Goal: Check status: Check status

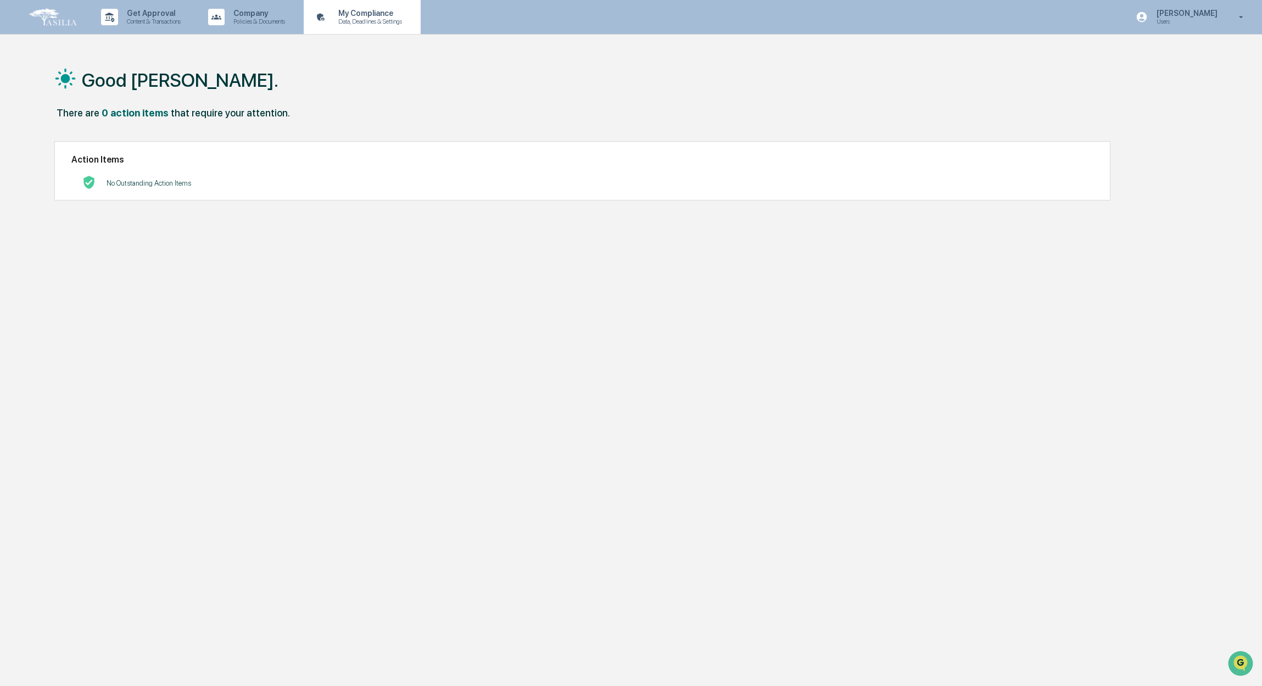
click at [372, 9] on p "My Compliance" at bounding box center [368, 13] width 78 height 9
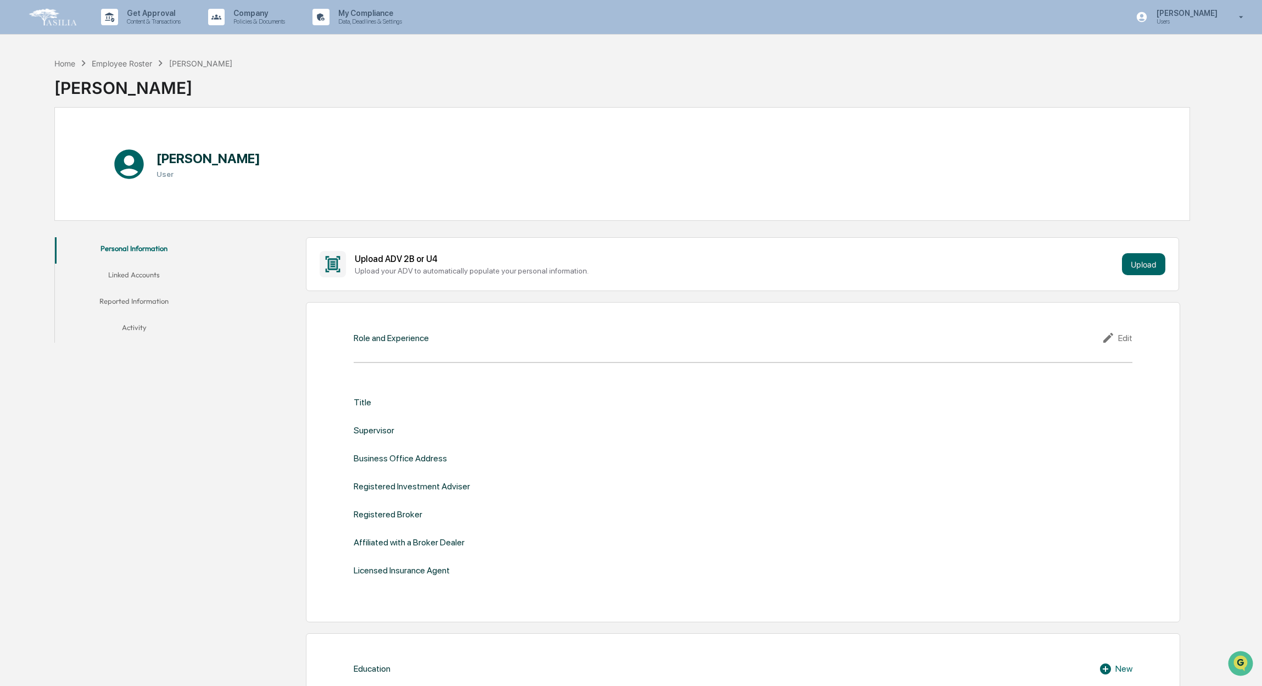
click at [131, 300] on button "Reported Information" at bounding box center [134, 303] width 159 height 26
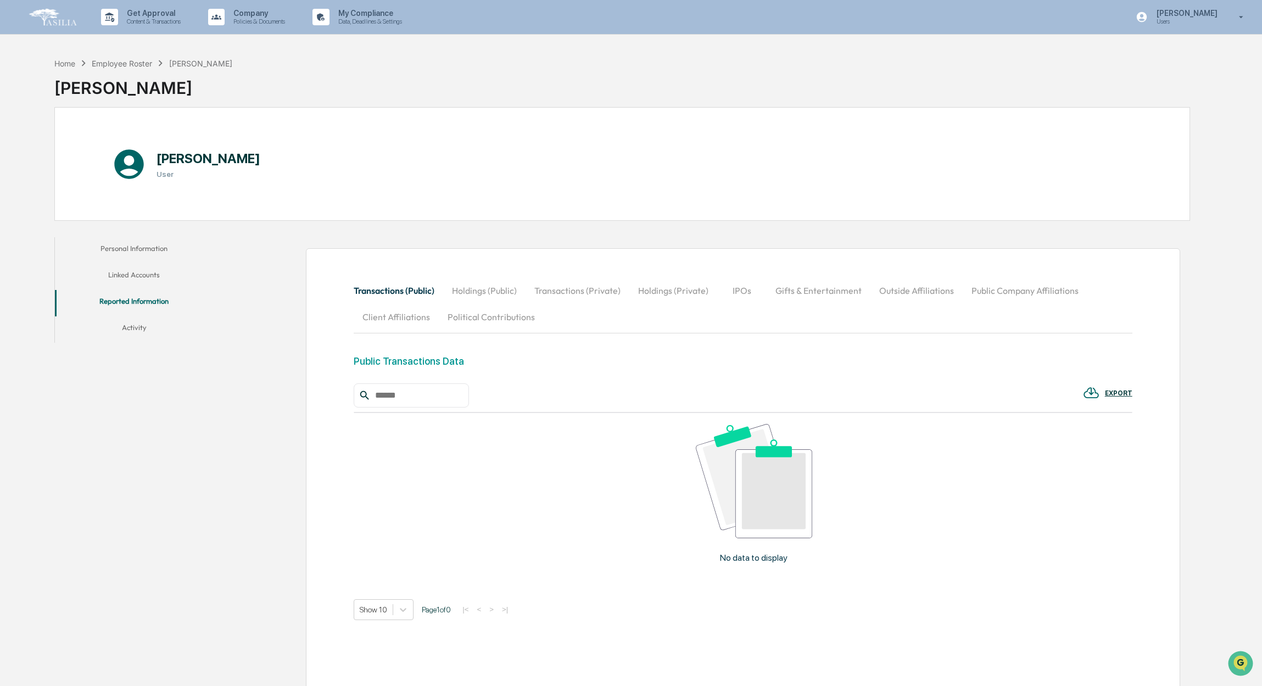
click at [585, 287] on button "Transactions (Private)" at bounding box center [577, 290] width 104 height 26
click at [680, 289] on button "Holdings (Private)" at bounding box center [673, 290] width 88 height 26
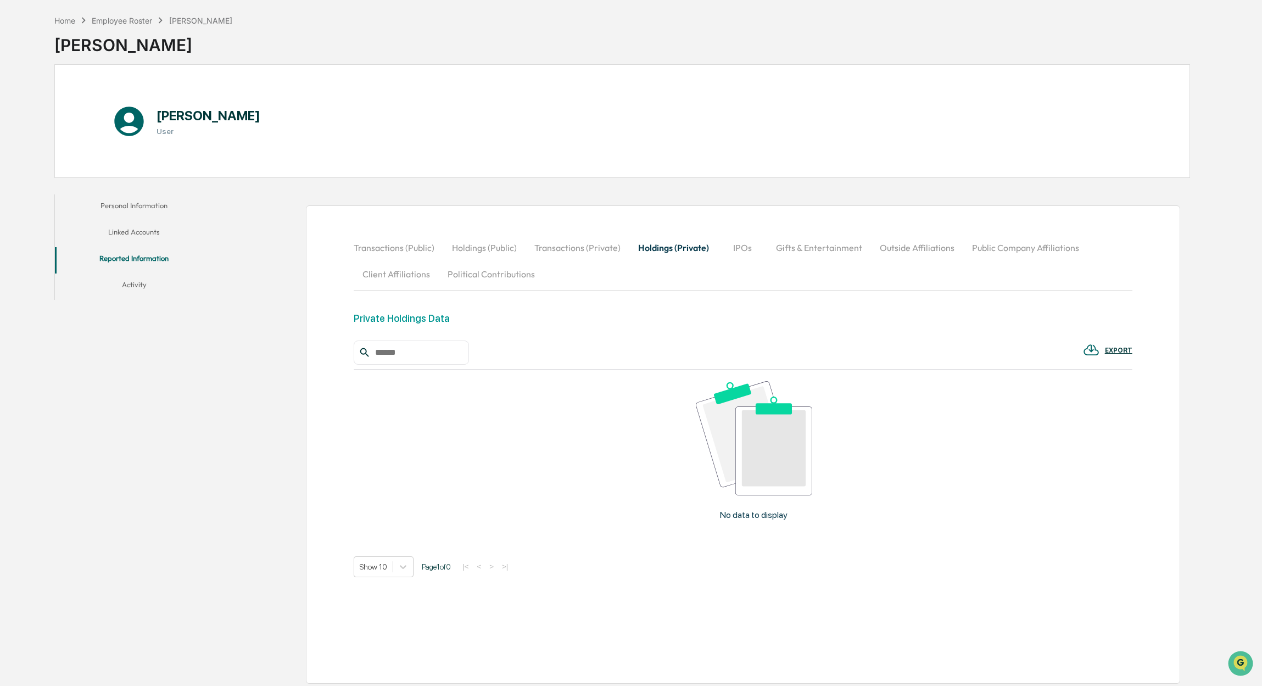
scroll to position [60, 0]
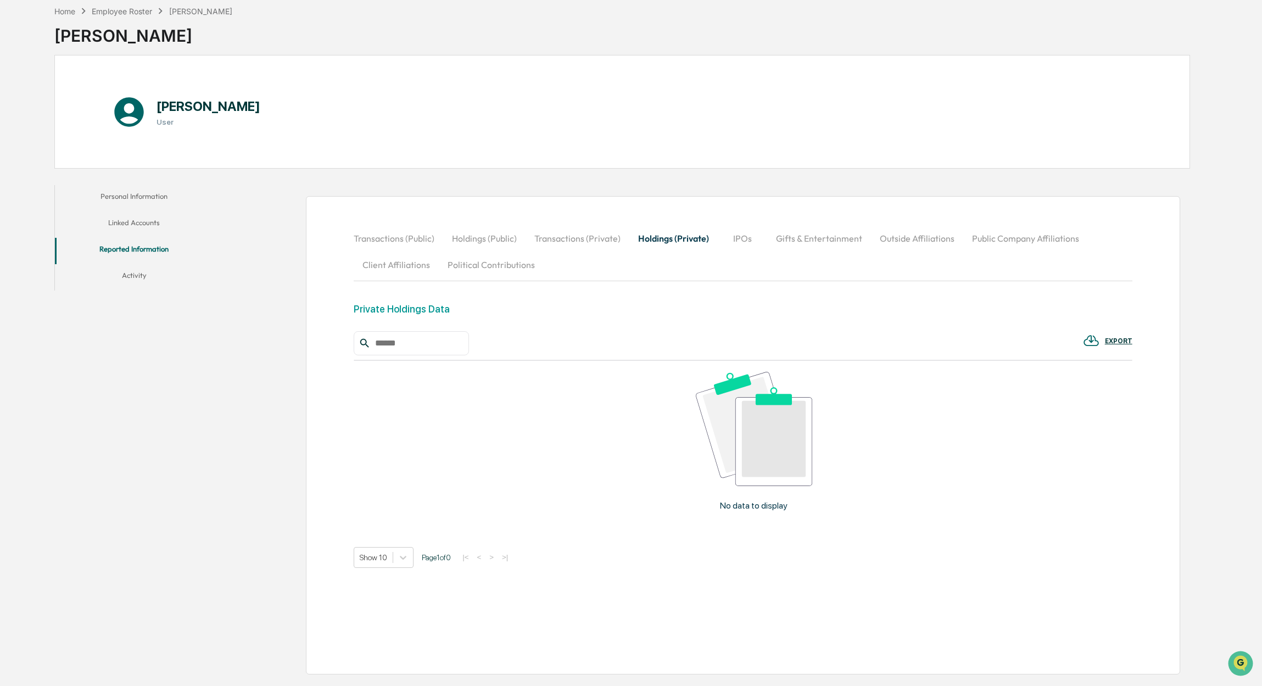
click at [404, 303] on div "Private Holdings Data" at bounding box center [402, 309] width 96 height 12
click at [744, 225] on button "IPOs" at bounding box center [742, 238] width 49 height 26
click at [744, 211] on div "Transactions (Public) Holdings (Public) Transactions (Private) Holdings (Privat…" at bounding box center [743, 435] width 874 height 478
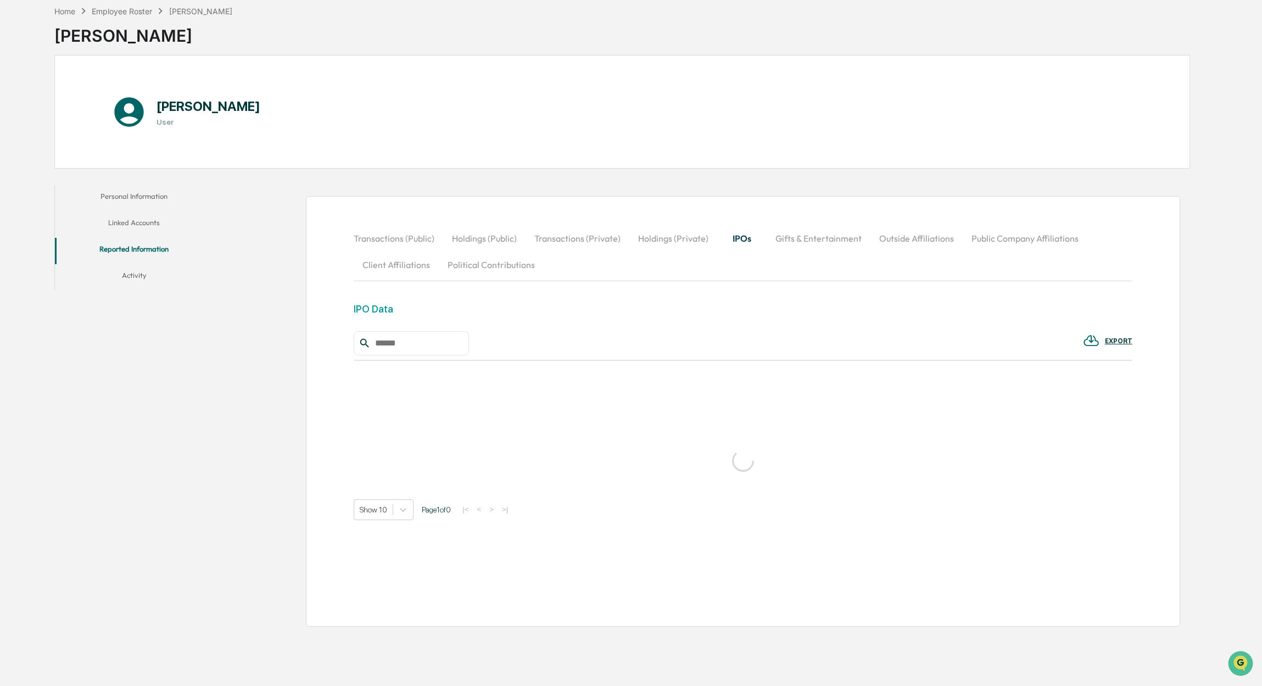
scroll to position [63, 0]
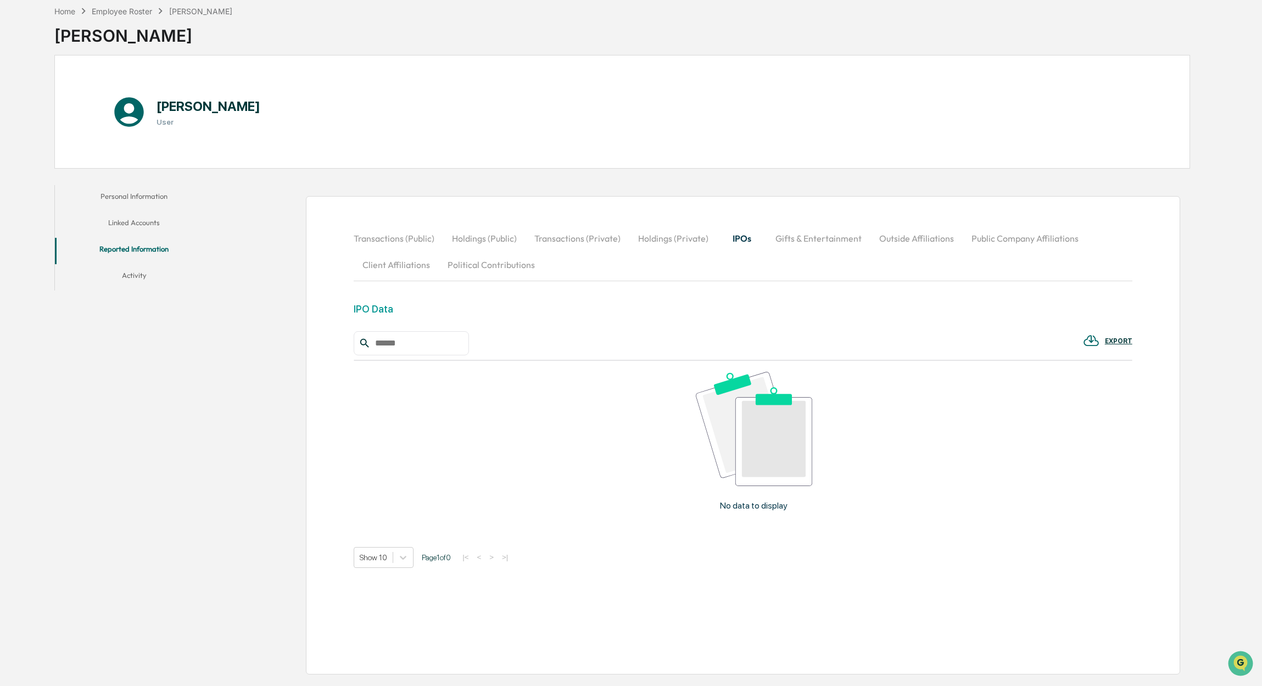
click at [668, 226] on button "Holdings (Private)" at bounding box center [673, 238] width 88 height 26
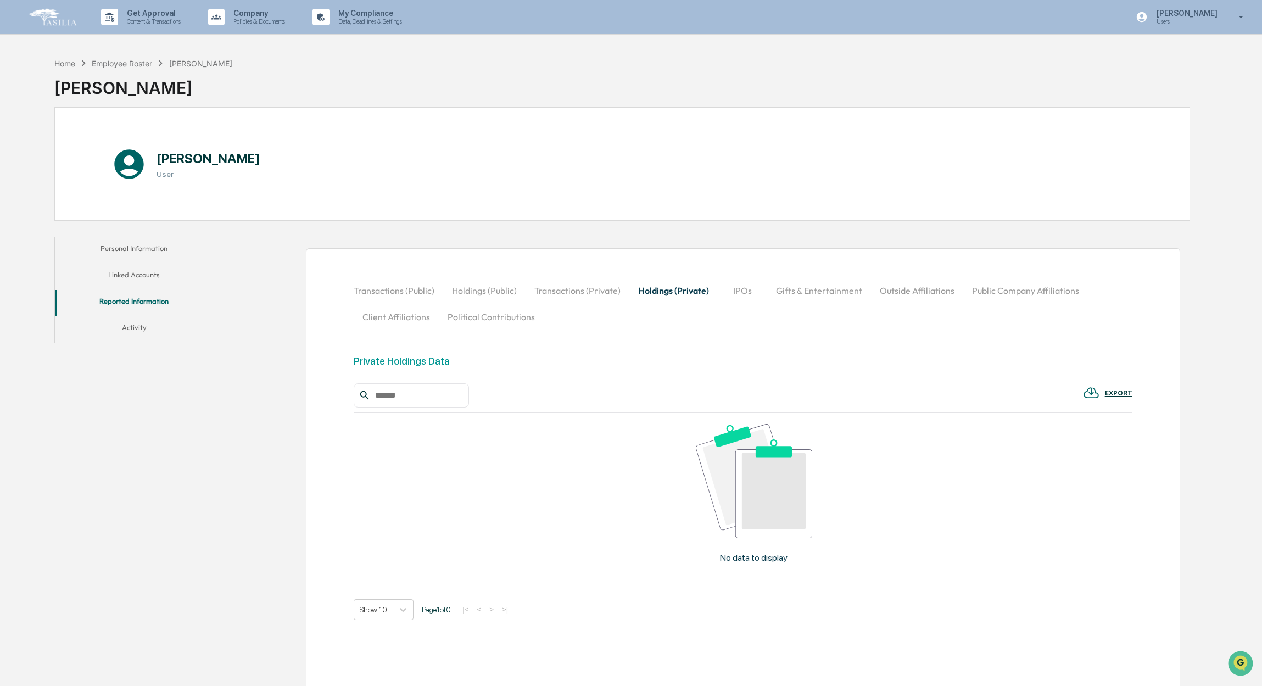
scroll to position [0, 0]
click at [378, 16] on p "My Compliance" at bounding box center [368, 13] width 78 height 9
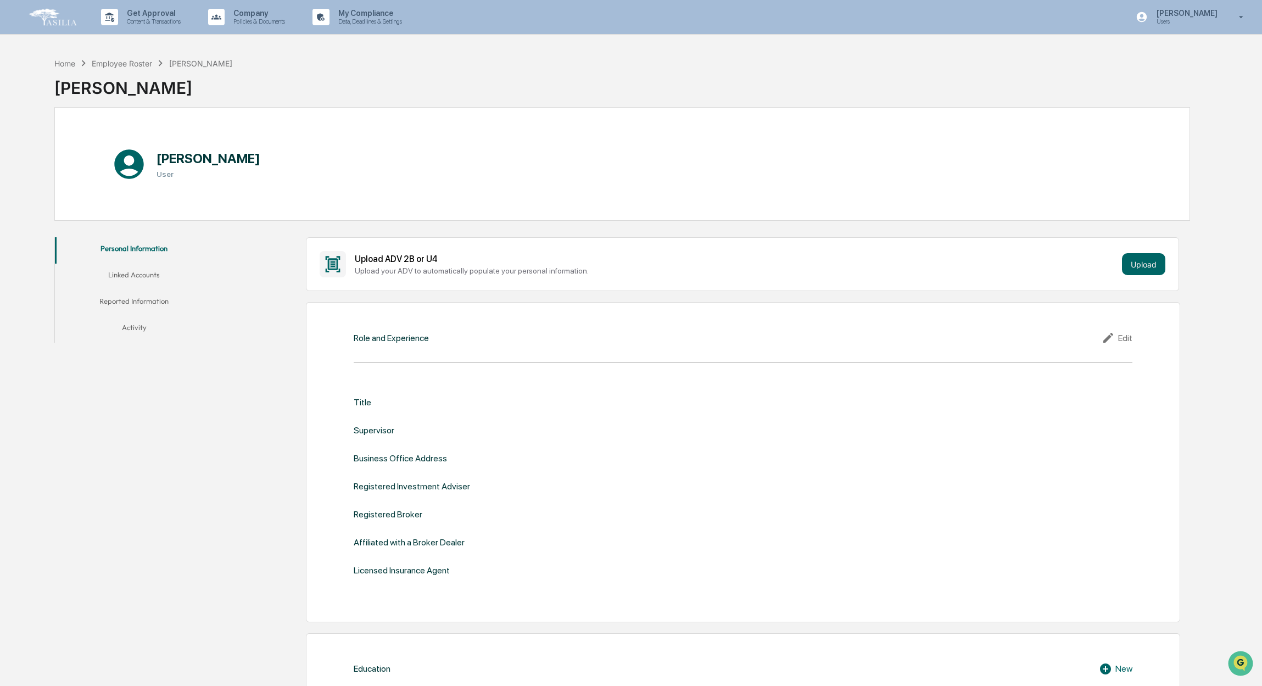
click at [359, 402] on div "Title" at bounding box center [363, 402] width 18 height 10
